Goal: Task Accomplishment & Management: Complete application form

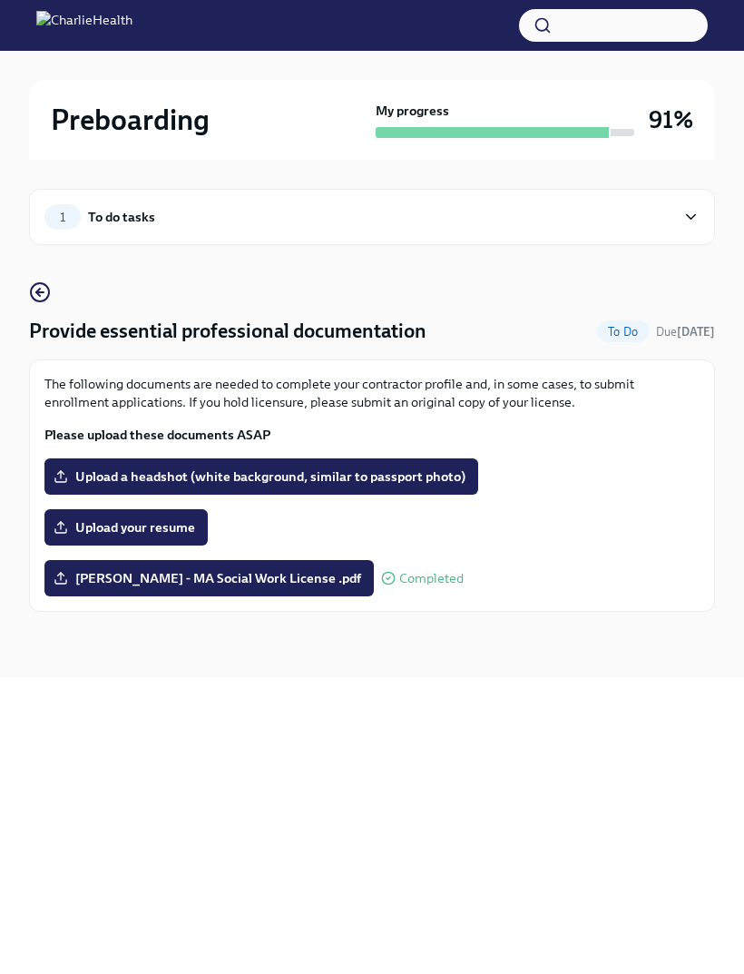
click at [412, 477] on span "Upload a headshot (white background, similar to passport photo)" at bounding box center [261, 477] width 408 height 18
click at [0, 0] on input "Upload a headshot (white background, similar to passport photo)" at bounding box center [0, 0] width 0 height 0
click at [280, 477] on span "Upload a headshot (white background, similar to passport photo)" at bounding box center [261, 477] width 408 height 18
click at [0, 0] on input "Upload a headshot (white background, similar to passport photo)" at bounding box center [0, 0] width 0 height 0
click at [289, 472] on span "Upload a headshot (white background, similar to passport photo)" at bounding box center [261, 477] width 408 height 18
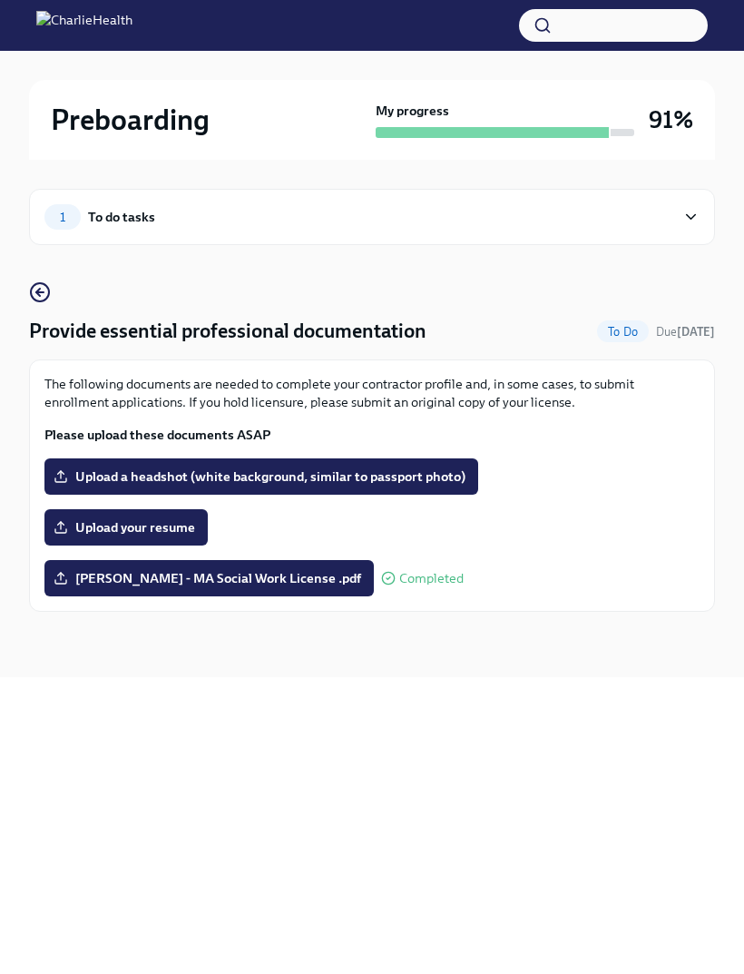
click at [0, 0] on input "Upload a headshot (white background, similar to passport photo)" at bounding box center [0, 0] width 0 height 0
click at [156, 519] on span "Upload your resume" at bounding box center [126, 527] width 138 height 18
click at [0, 0] on input "Upload your resume" at bounding box center [0, 0] width 0 height 0
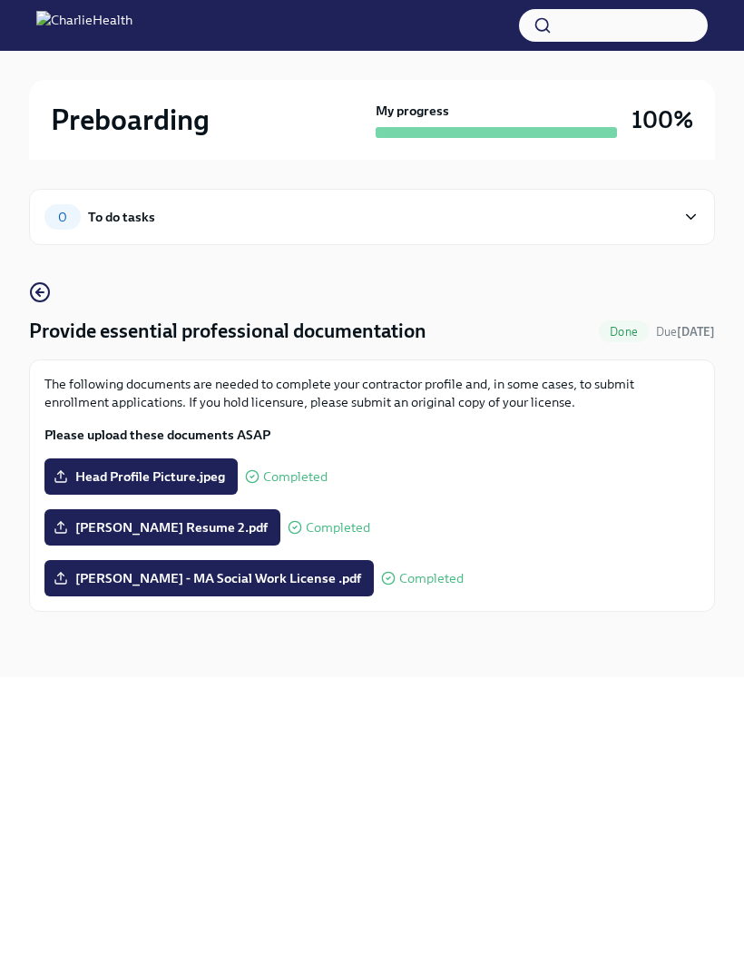
click at [674, 221] on div "0 To do tasks" at bounding box center [359, 216] width 631 height 25
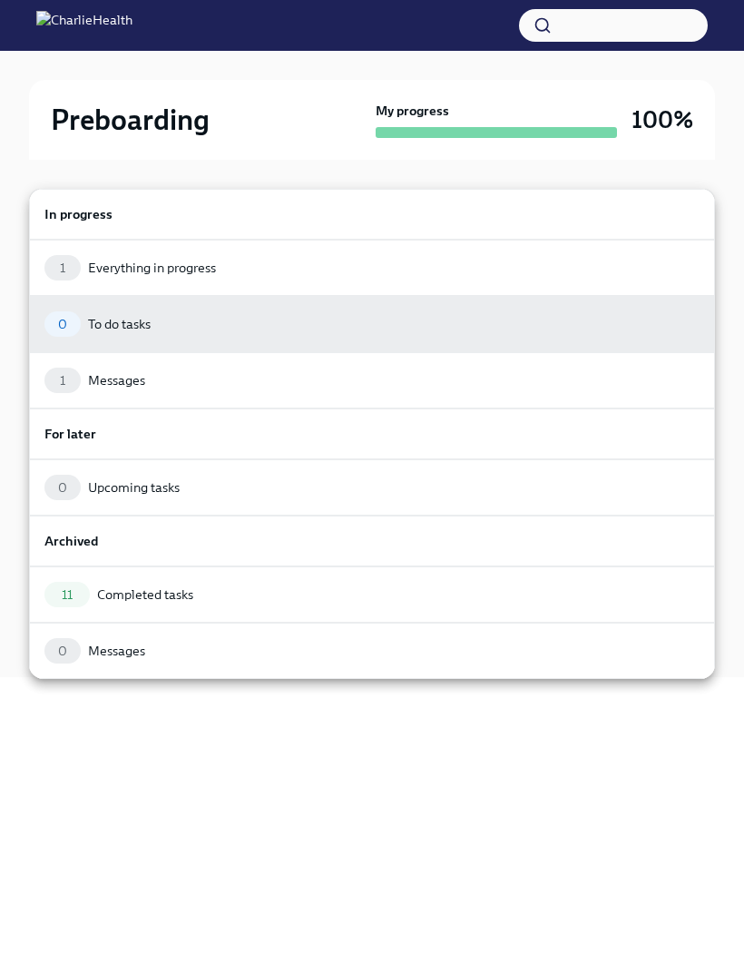
click at [199, 272] on div "Everything in progress" at bounding box center [152, 268] width 128 height 18
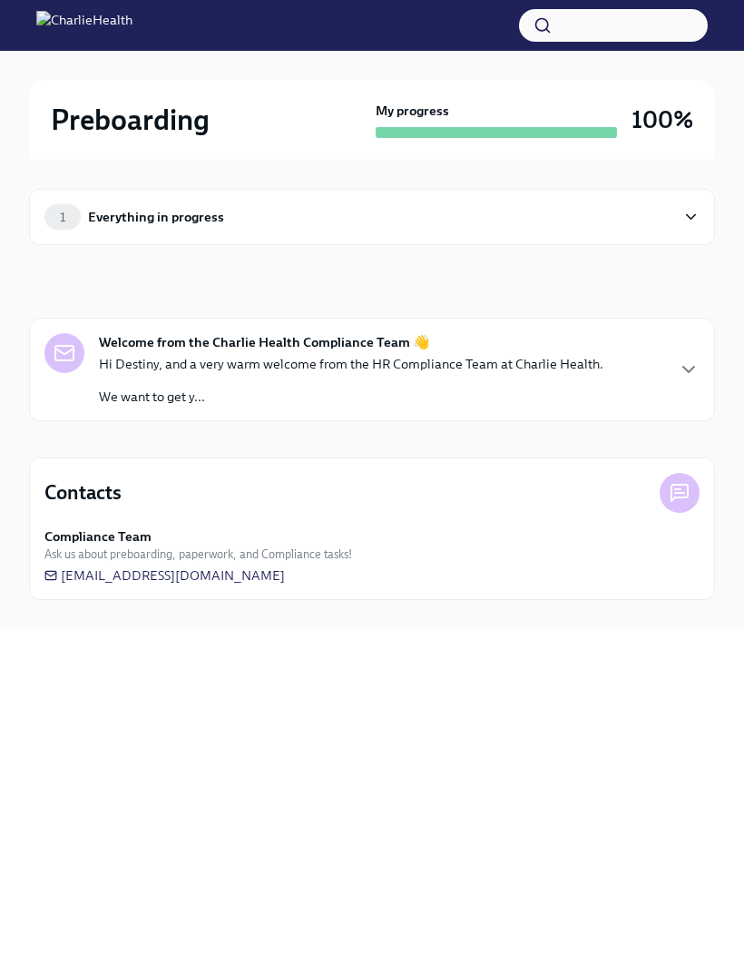
click at [707, 204] on div "1 Everything in progress" at bounding box center [372, 217] width 686 height 56
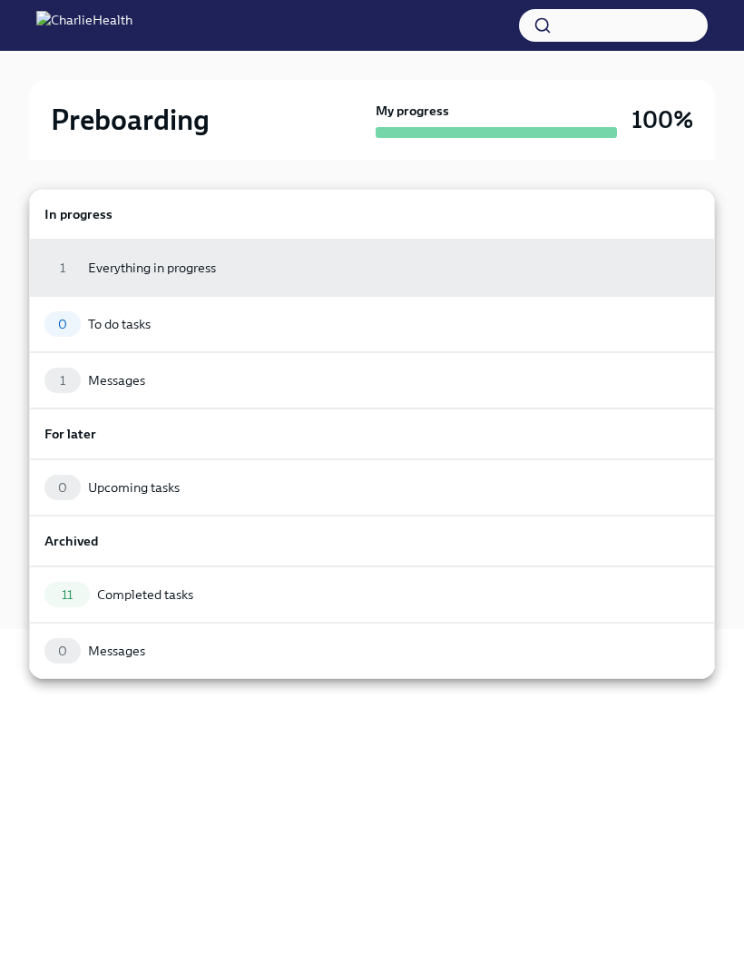
click at [271, 789] on div at bounding box center [372, 487] width 744 height 974
